Goal: Transaction & Acquisition: Purchase product/service

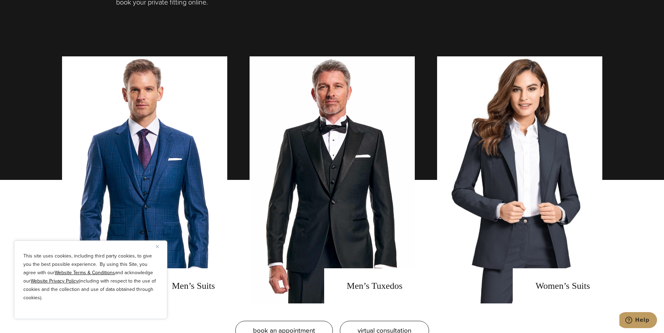
scroll to position [627, 0]
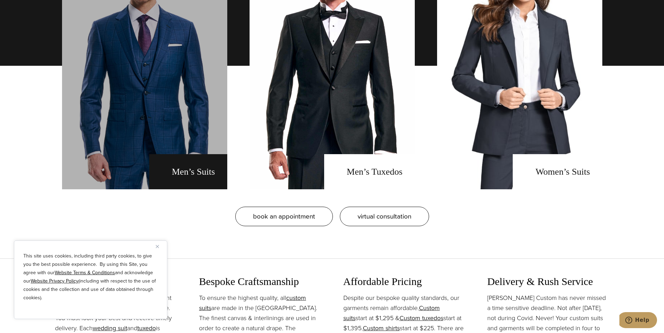
click at [203, 138] on link "men's suits" at bounding box center [144, 65] width 165 height 247
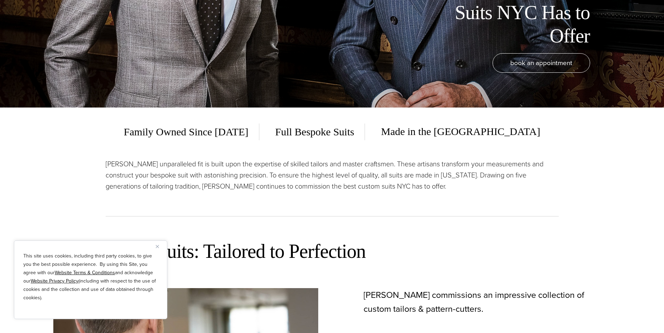
scroll to position [279, 0]
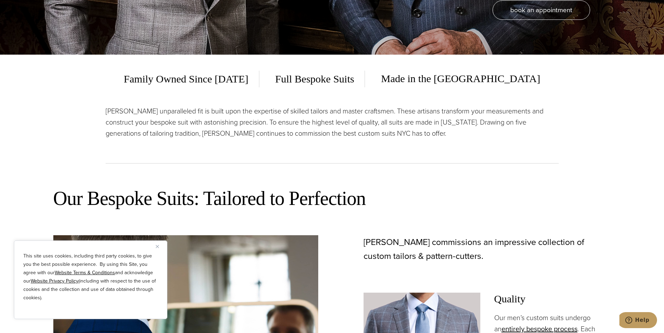
click at [477, 137] on p "[PERSON_NAME] unparalleled fit is built upon the expertise of skilled tailors a…" at bounding box center [332, 122] width 453 height 33
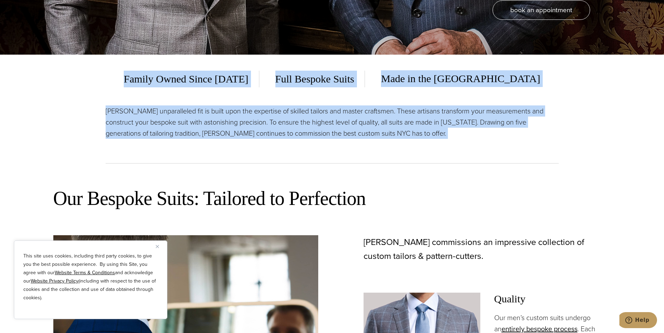
drag, startPoint x: 477, startPoint y: 137, endPoint x: 116, endPoint y: 84, distance: 364.7
click at [116, 84] on div "Family Owned Since [DATE] Full Bespoke Suits Made in the [GEOGRAPHIC_DATA] [PER…" at bounding box center [332, 114] width 453 height 118
click at [116, 84] on div "Family Owned Since [DATE] Full Bespoke Suits Made in the [GEOGRAPHIC_DATA]" at bounding box center [332, 78] width 453 height 17
drag, startPoint x: 116, startPoint y: 84, endPoint x: 459, endPoint y: 149, distance: 348.8
click at [459, 149] on div "Family Owned Since [DATE] Full Bespoke Suits Made in the [GEOGRAPHIC_DATA] [PER…" at bounding box center [332, 114] width 453 height 118
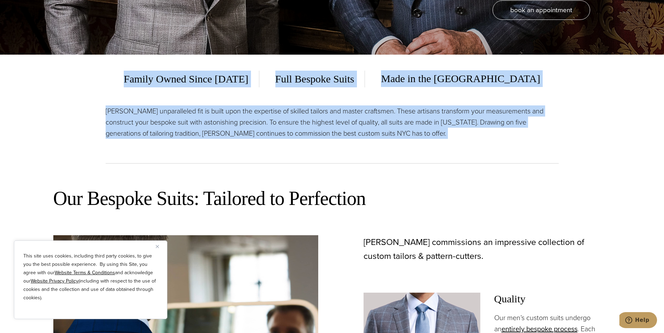
click at [459, 149] on div "[PERSON_NAME] unparalleled fit is built upon the expertise of skilled tailors a…" at bounding box center [332, 135] width 453 height 58
drag, startPoint x: 459, startPoint y: 149, endPoint x: 118, endPoint y: 96, distance: 344.8
click at [118, 96] on div "Family Owned Since [DATE] Full Bespoke Suits Made in the [GEOGRAPHIC_DATA] [PER…" at bounding box center [332, 114] width 453 height 118
drag, startPoint x: 118, startPoint y: 96, endPoint x: 467, endPoint y: 142, distance: 352.5
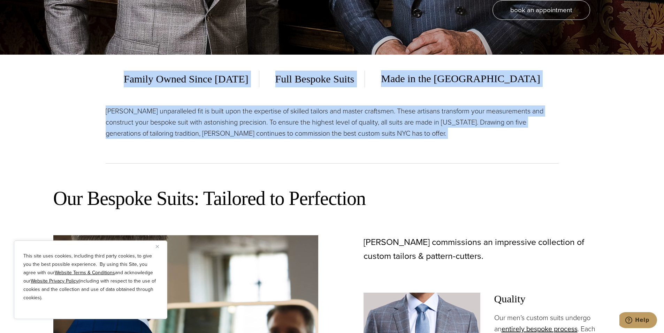
click at [467, 142] on div "Family Owned Since [DATE] Full Bespoke Suits Made in the [GEOGRAPHIC_DATA] [PER…" at bounding box center [332, 114] width 453 height 118
click at [467, 142] on div "[PERSON_NAME] unparalleled fit is built upon the expertise of skilled tailors a…" at bounding box center [332, 135] width 453 height 58
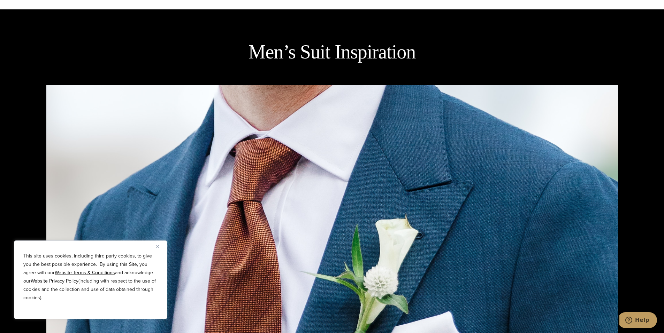
scroll to position [1080, 0]
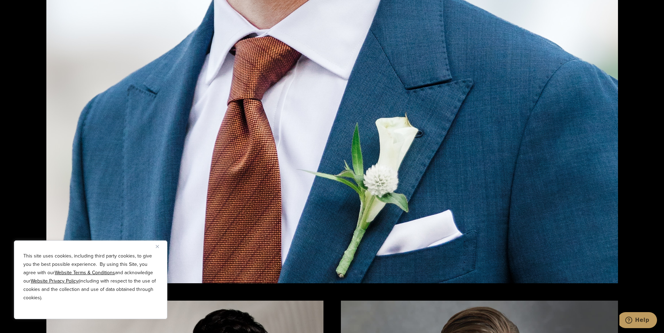
click at [157, 247] on img "Close" at bounding box center [157, 246] width 3 height 3
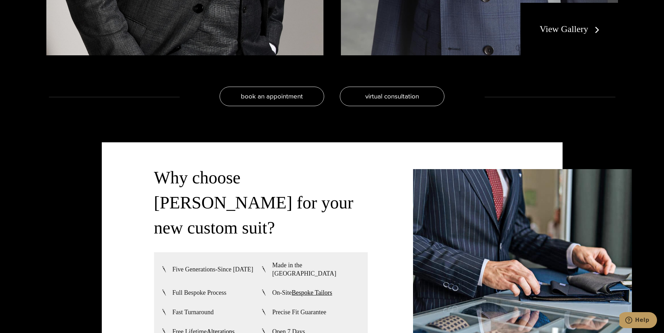
scroll to position [1846, 0]
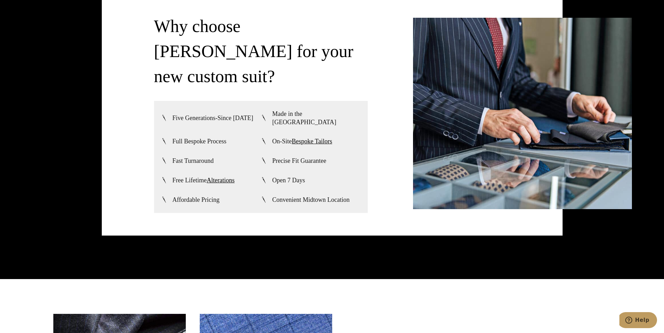
click at [334, 197] on div "Why choose [PERSON_NAME] for your new custom suit? Five Generations-Since [DATE…" at bounding box center [261, 114] width 214 height 200
click at [348, 192] on div "Five Generations-Since [DATE] Made in the [GEOGRAPHIC_DATA] Full Bespoke Proces…" at bounding box center [261, 157] width 214 height 112
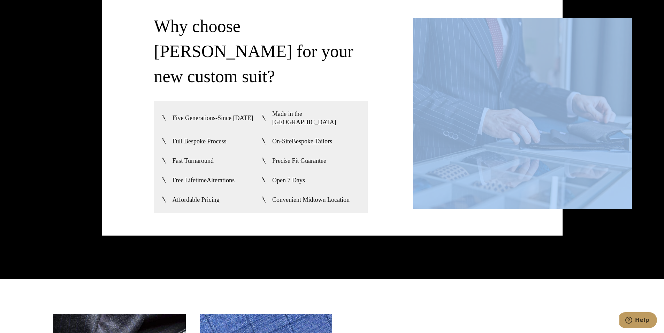
click at [348, 192] on div "Five Generations-Since [DATE] Made in the [GEOGRAPHIC_DATA] Full Bespoke Proces…" at bounding box center [261, 157] width 214 height 112
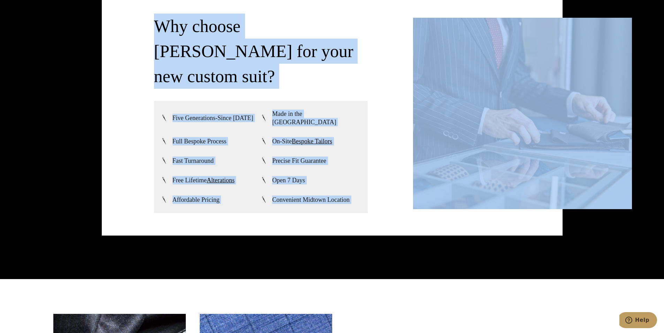
drag, startPoint x: 348, startPoint y: 192, endPoint x: 128, endPoint y: 18, distance: 280.3
click at [128, 18] on div "Why choose [PERSON_NAME] for your new custom suit? Five Generations-Since [DATE…" at bounding box center [332, 113] width 460 height 245
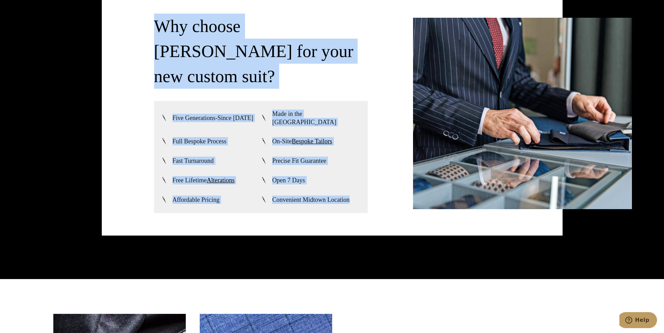
drag, startPoint x: 128, startPoint y: 18, endPoint x: 334, endPoint y: 180, distance: 262.5
click at [334, 180] on div "Why choose [PERSON_NAME] for your new custom suit? Five Generations-Since [DATE…" at bounding box center [332, 113] width 460 height 245
click at [335, 196] on span "Convenient Midtown Location" at bounding box center [310, 200] width 77 height 8
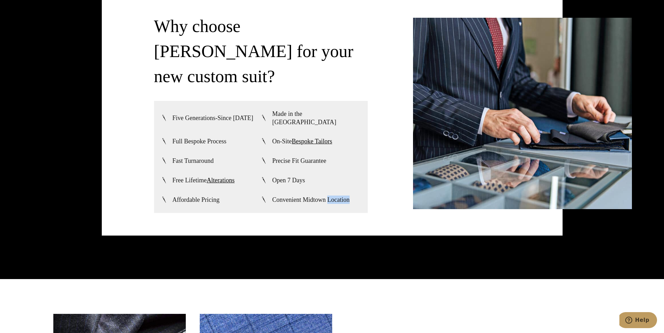
click at [335, 196] on span "Convenient Midtown Location" at bounding box center [310, 200] width 77 height 8
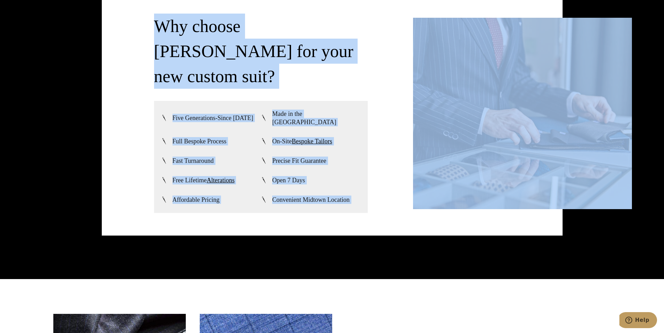
drag, startPoint x: 335, startPoint y: 180, endPoint x: 192, endPoint y: 40, distance: 200.3
click at [192, 40] on div "Why choose [PERSON_NAME] for your new custom suit? Five Generations-Since [DATE…" at bounding box center [261, 114] width 214 height 200
click at [192, 40] on h3 "Why choose [PERSON_NAME] for your new custom suit?" at bounding box center [261, 51] width 214 height 75
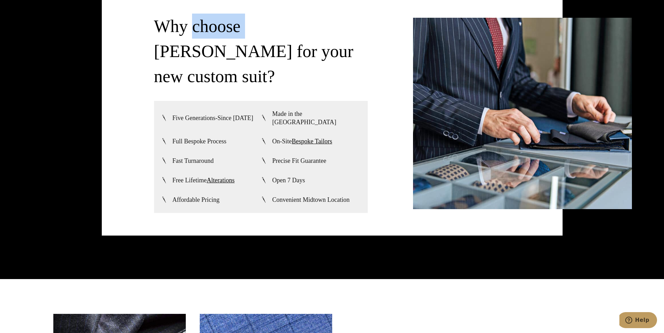
click at [192, 40] on h3 "Why choose [PERSON_NAME] for your new custom suit?" at bounding box center [261, 51] width 214 height 75
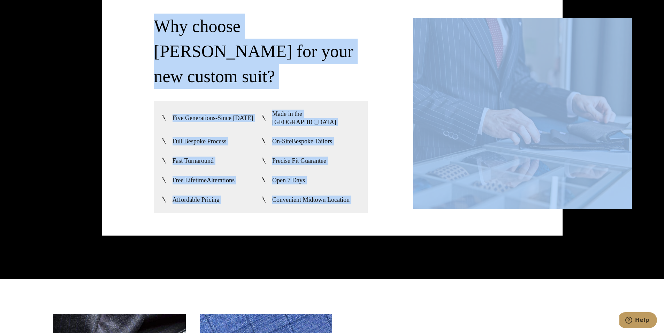
drag, startPoint x: 192, startPoint y: 40, endPoint x: 372, endPoint y: 176, distance: 225.8
click at [372, 176] on div "Why choose [PERSON_NAME] for your new custom suit? Five Generations-Since [DATE…" at bounding box center [332, 114] width 356 height 200
drag, startPoint x: 372, startPoint y: 176, endPoint x: 183, endPoint y: 33, distance: 236.7
click at [183, 33] on div "Why choose [PERSON_NAME] for your new custom suit? Five Generations-Since [DATE…" at bounding box center [332, 114] width 356 height 200
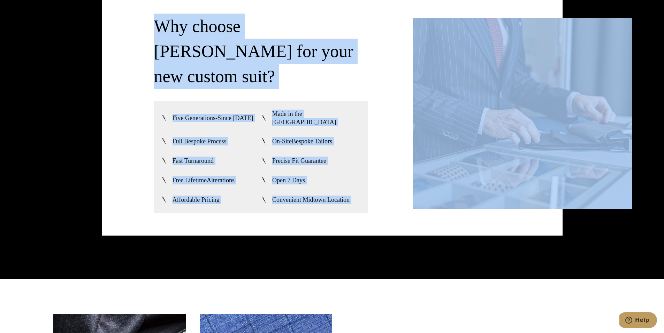
click at [183, 33] on h3 "Why choose [PERSON_NAME] for your new custom suit?" at bounding box center [261, 51] width 214 height 75
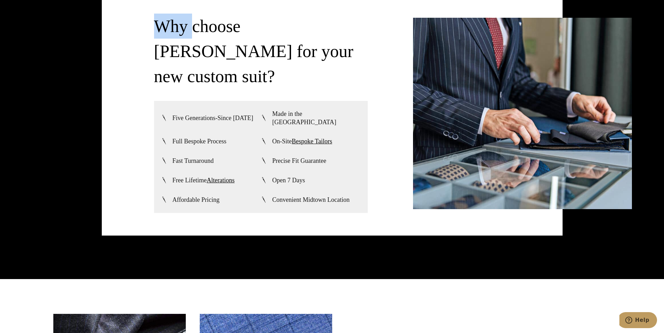
click at [183, 33] on h3 "Why choose [PERSON_NAME] for your new custom suit?" at bounding box center [261, 51] width 214 height 75
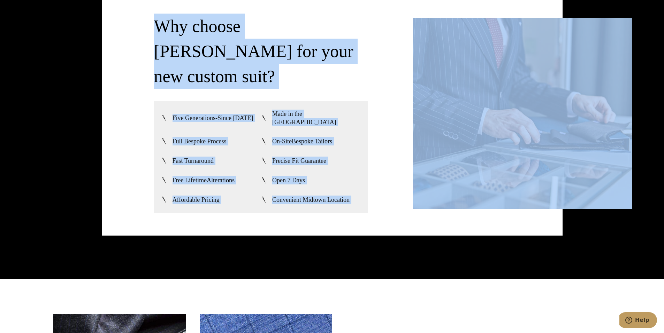
drag, startPoint x: 183, startPoint y: 33, endPoint x: 352, endPoint y: 174, distance: 219.4
click at [352, 174] on div "Why choose [PERSON_NAME] for your new custom suit? Five Generations-Since [DATE…" at bounding box center [261, 114] width 214 height 200
click at [345, 176] on li "Open 7 Days" at bounding box center [311, 180] width 100 height 9
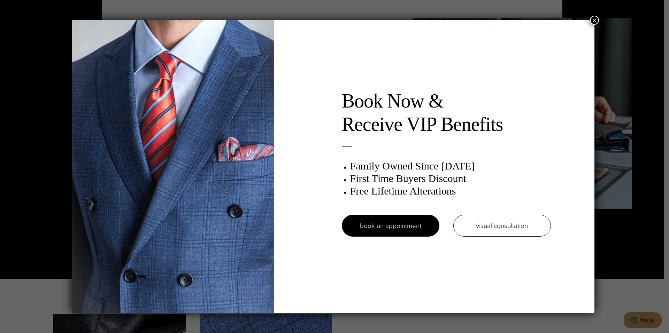
click at [597, 20] on button "×" at bounding box center [594, 20] width 9 height 9
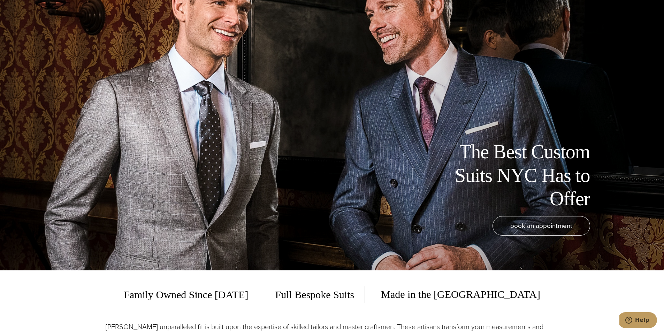
scroll to position [0, 0]
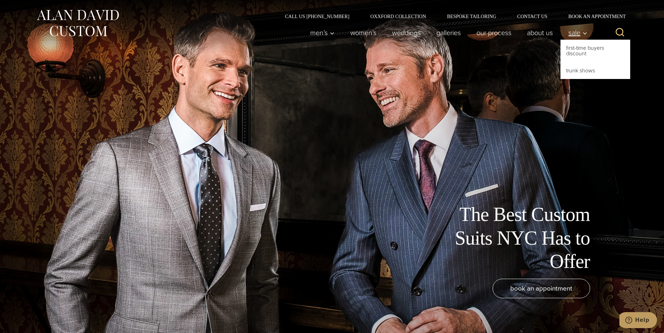
click at [575, 36] on span "Sale" at bounding box center [577, 32] width 19 height 7
click at [575, 35] on span "Sale" at bounding box center [577, 32] width 19 height 7
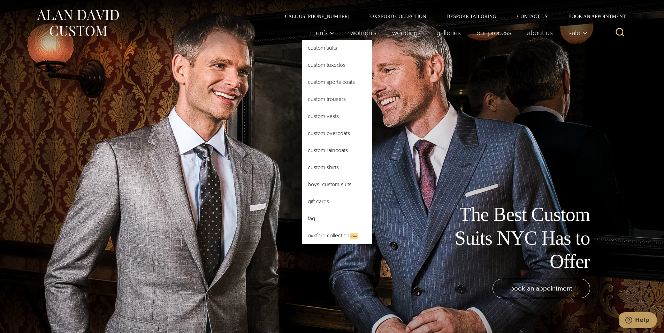
click at [332, 51] on link "Custom Suits" at bounding box center [337, 48] width 70 height 17
